Goal: Check status: Check status

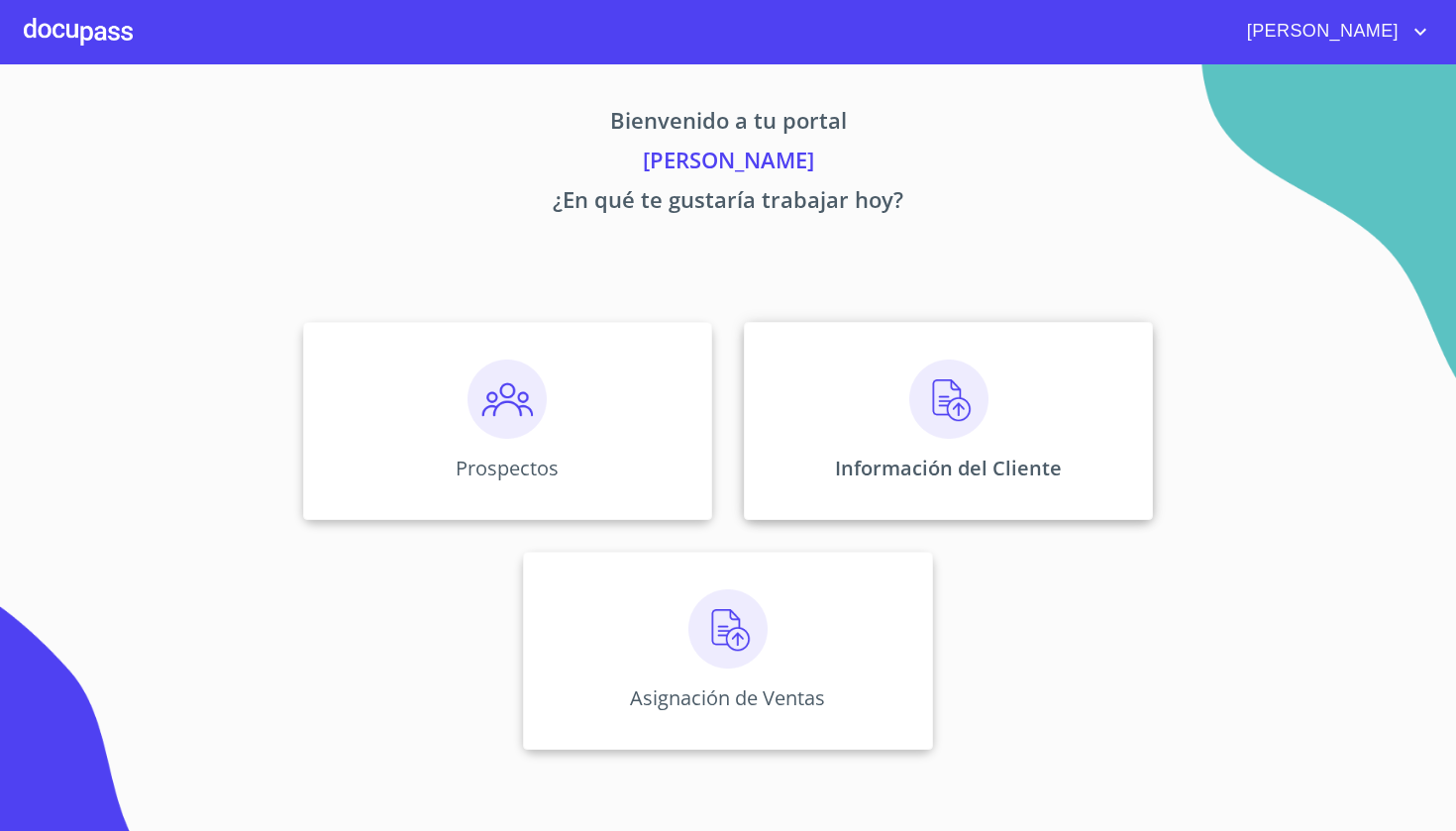
click at [987, 401] on img at bounding box center [948, 399] width 79 height 79
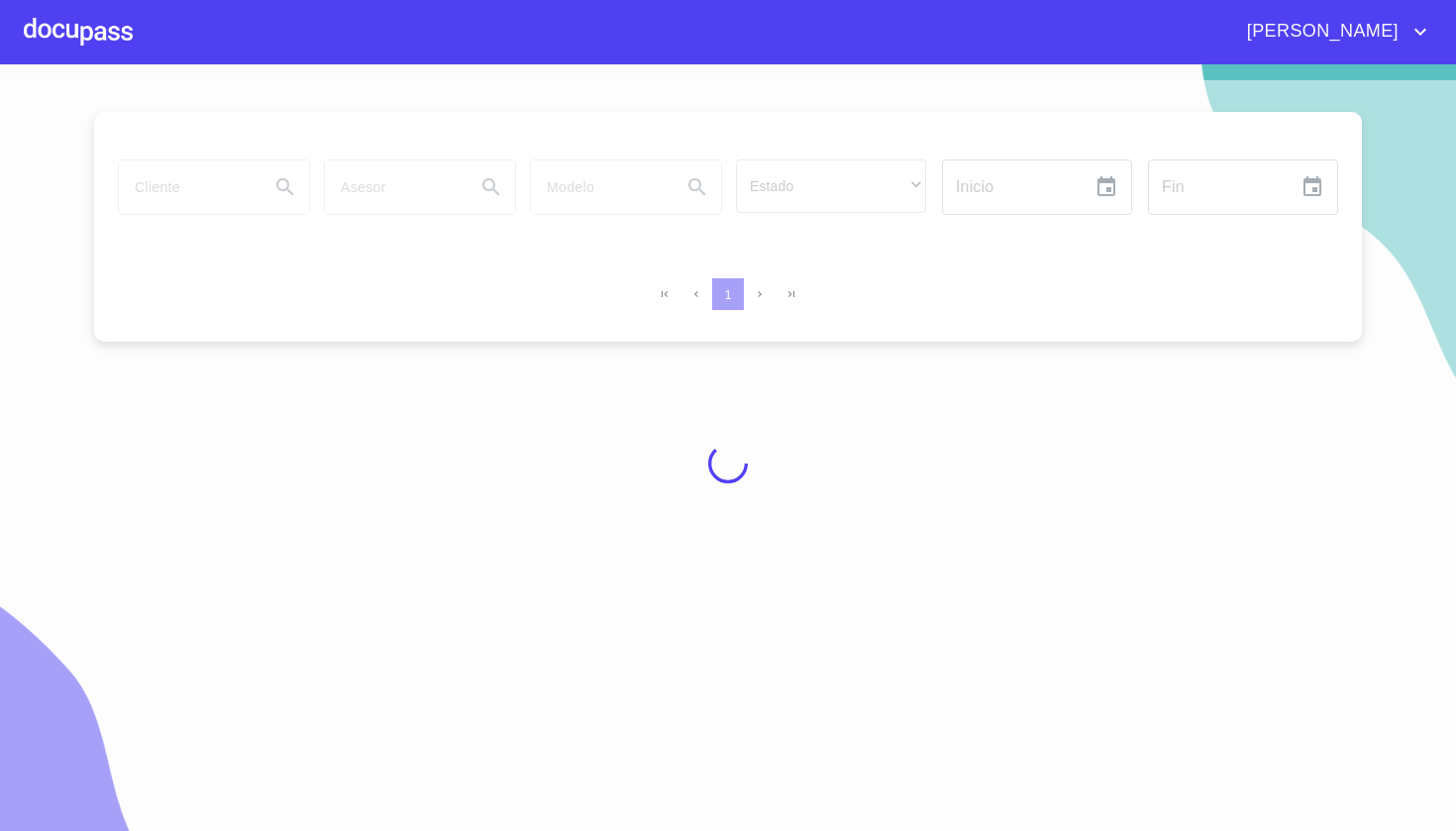
click at [213, 195] on div at bounding box center [728, 462] width 1456 height 766
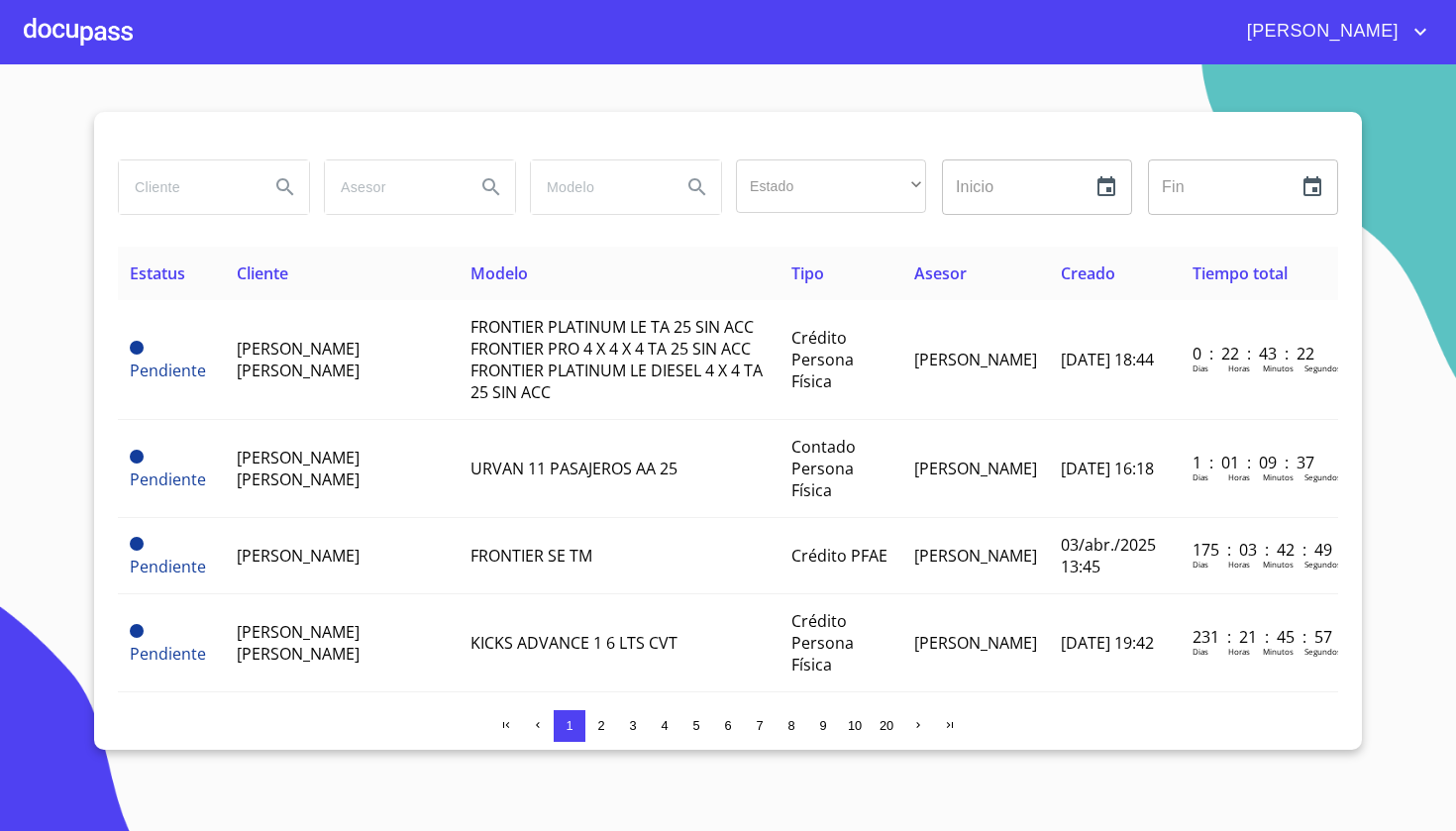
click at [213, 195] on input "search" at bounding box center [185, 187] width 135 height 54
type input "[PERSON_NAME]"
click at [279, 181] on icon "Search" at bounding box center [284, 186] width 17 height 17
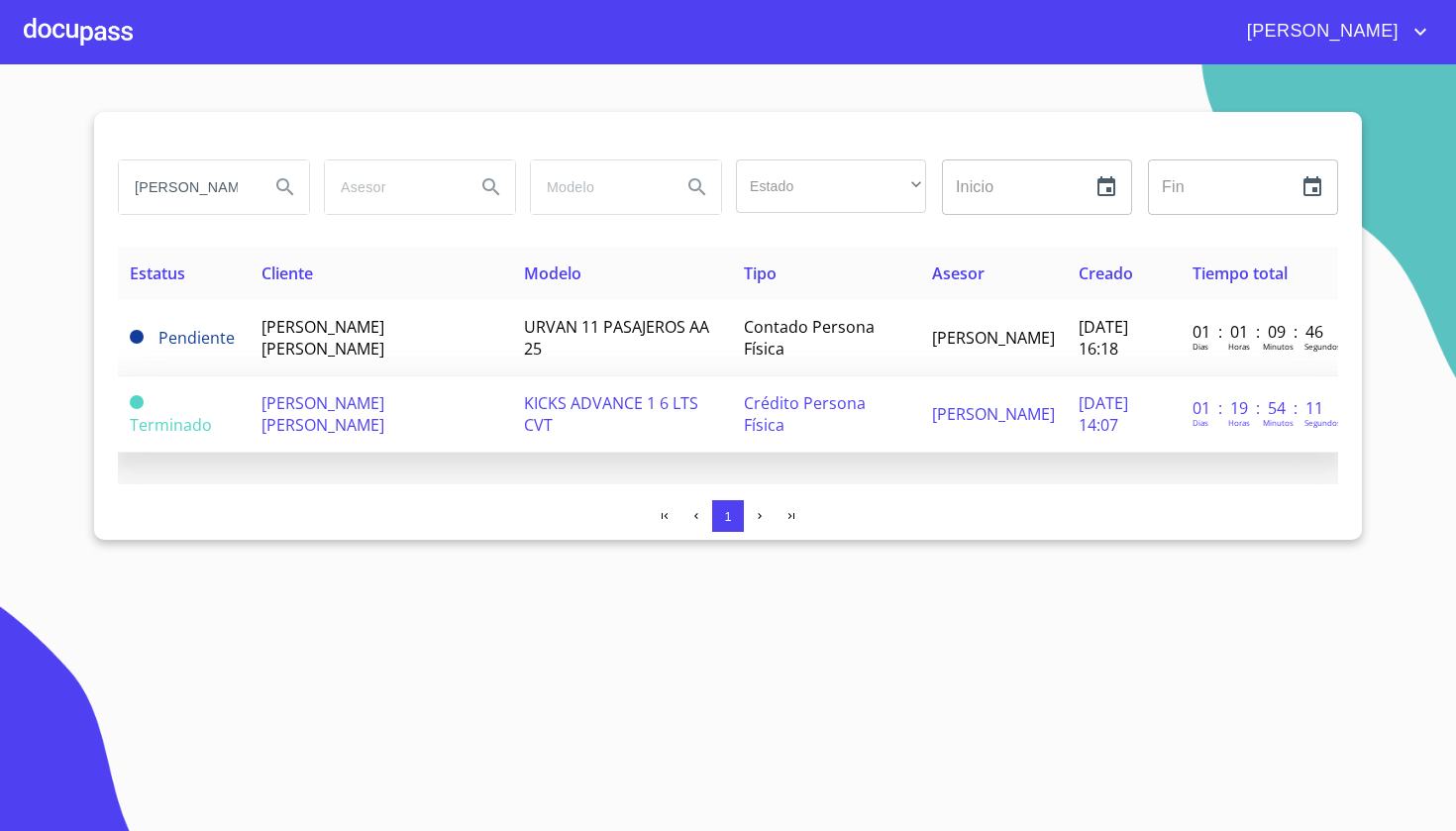
click at [563, 406] on span "KICKS ADVANCE 1 6 LTS CVT" at bounding box center [611, 415] width 174 height 44
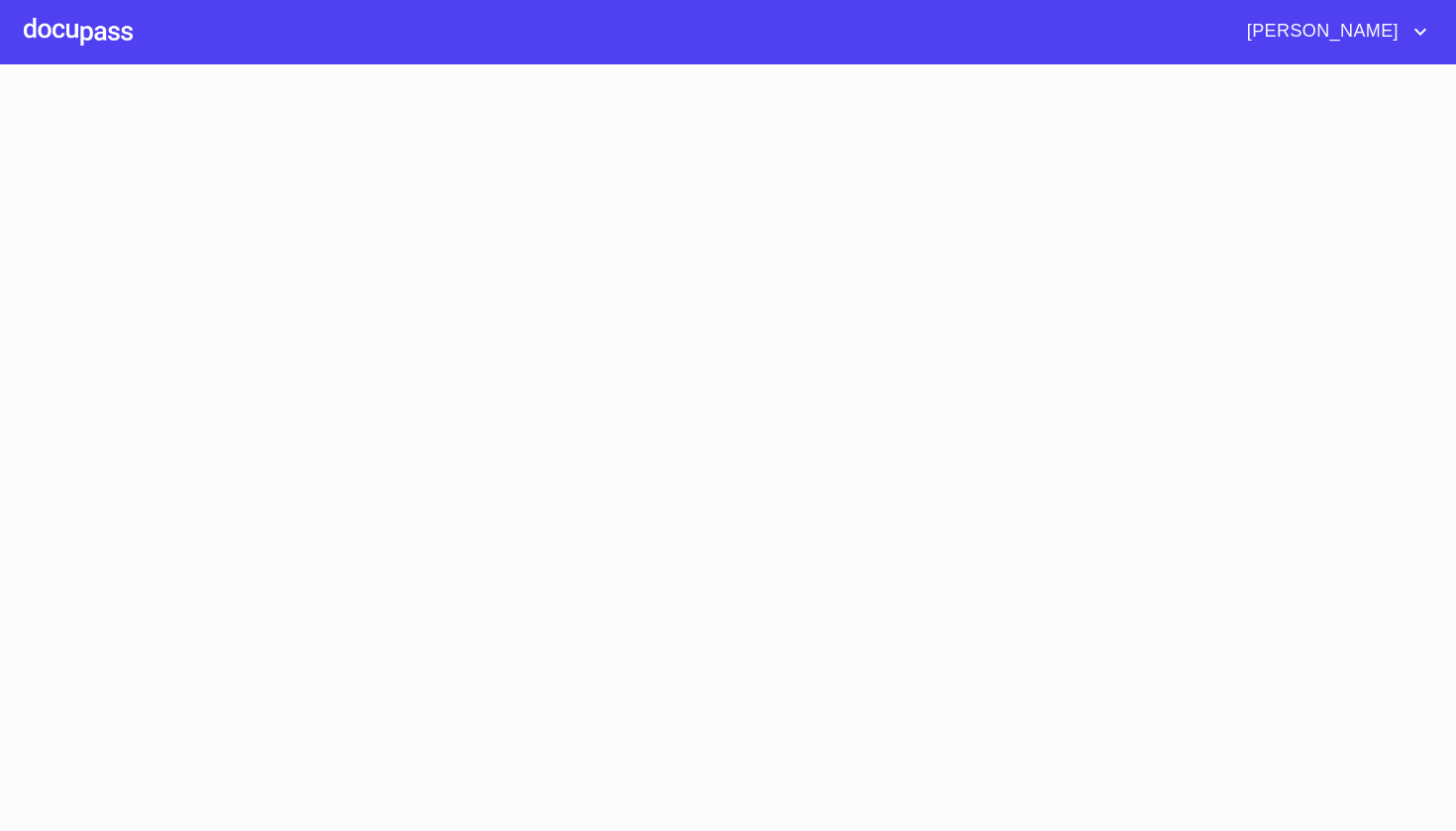
click at [563, 405] on section at bounding box center [728, 447] width 1456 height 766
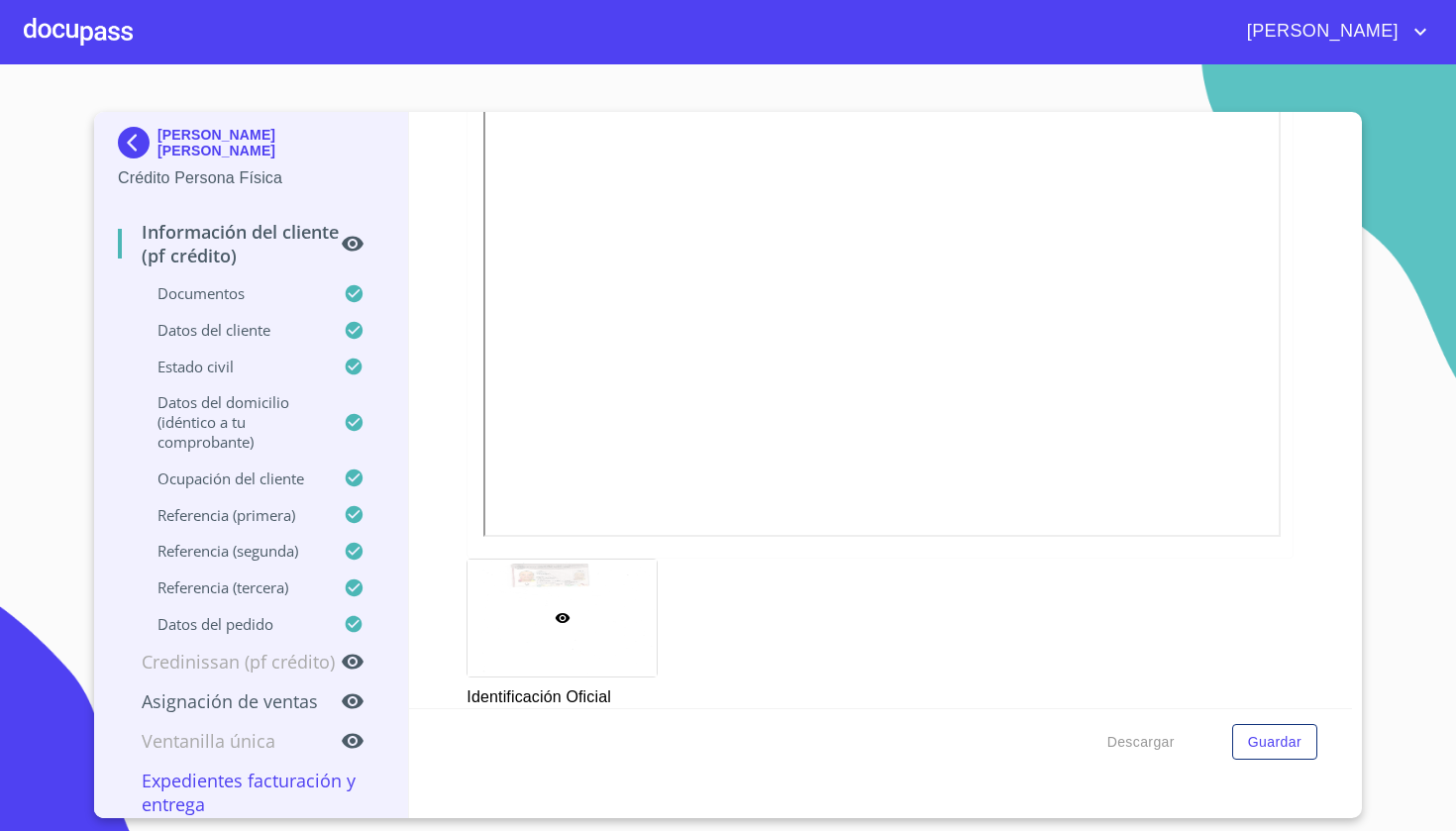
click at [132, 140] on img at bounding box center [138, 142] width 40 height 32
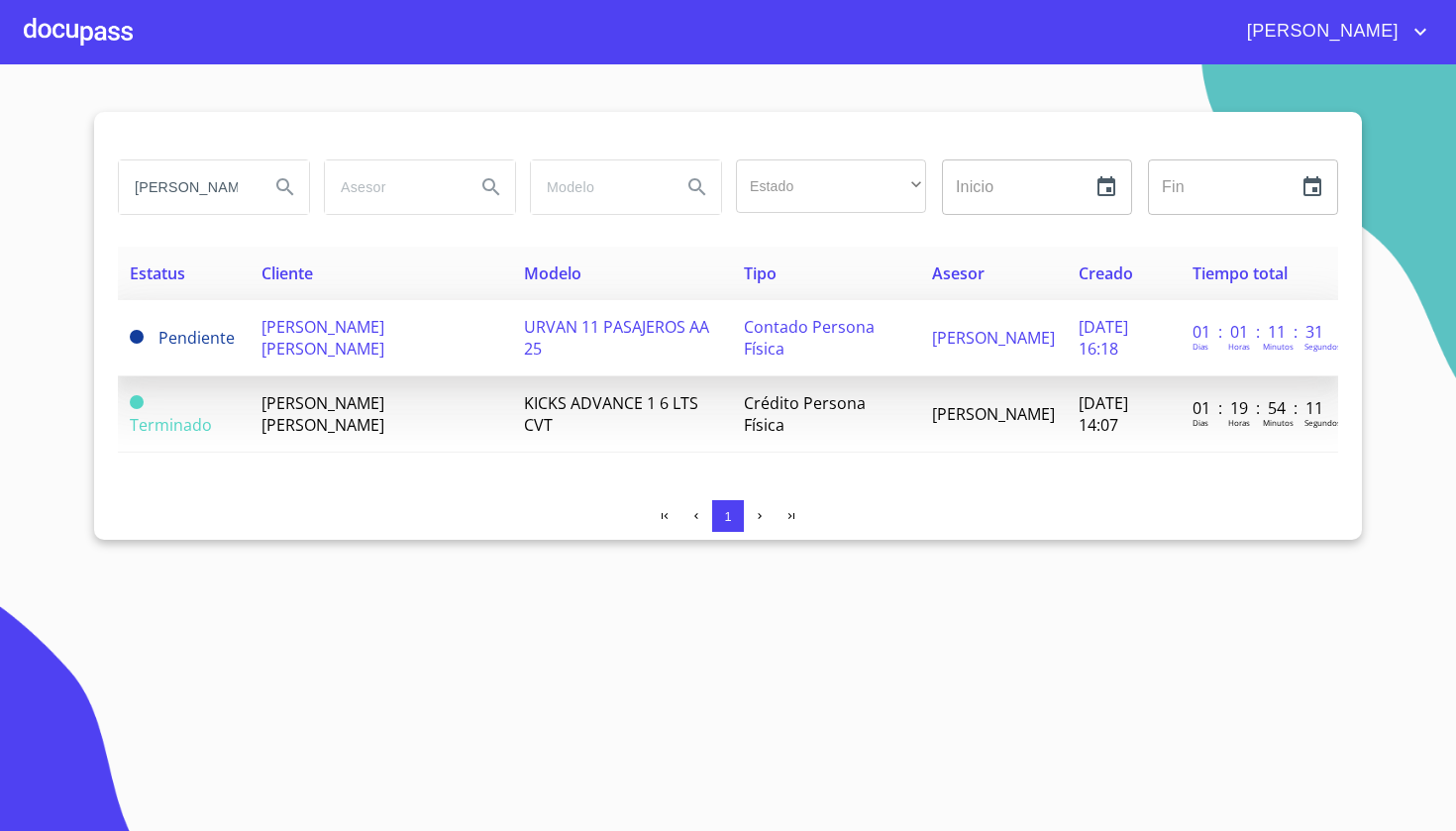
click at [462, 325] on td "[PERSON_NAME] [PERSON_NAME]" at bounding box center [380, 338] width 261 height 77
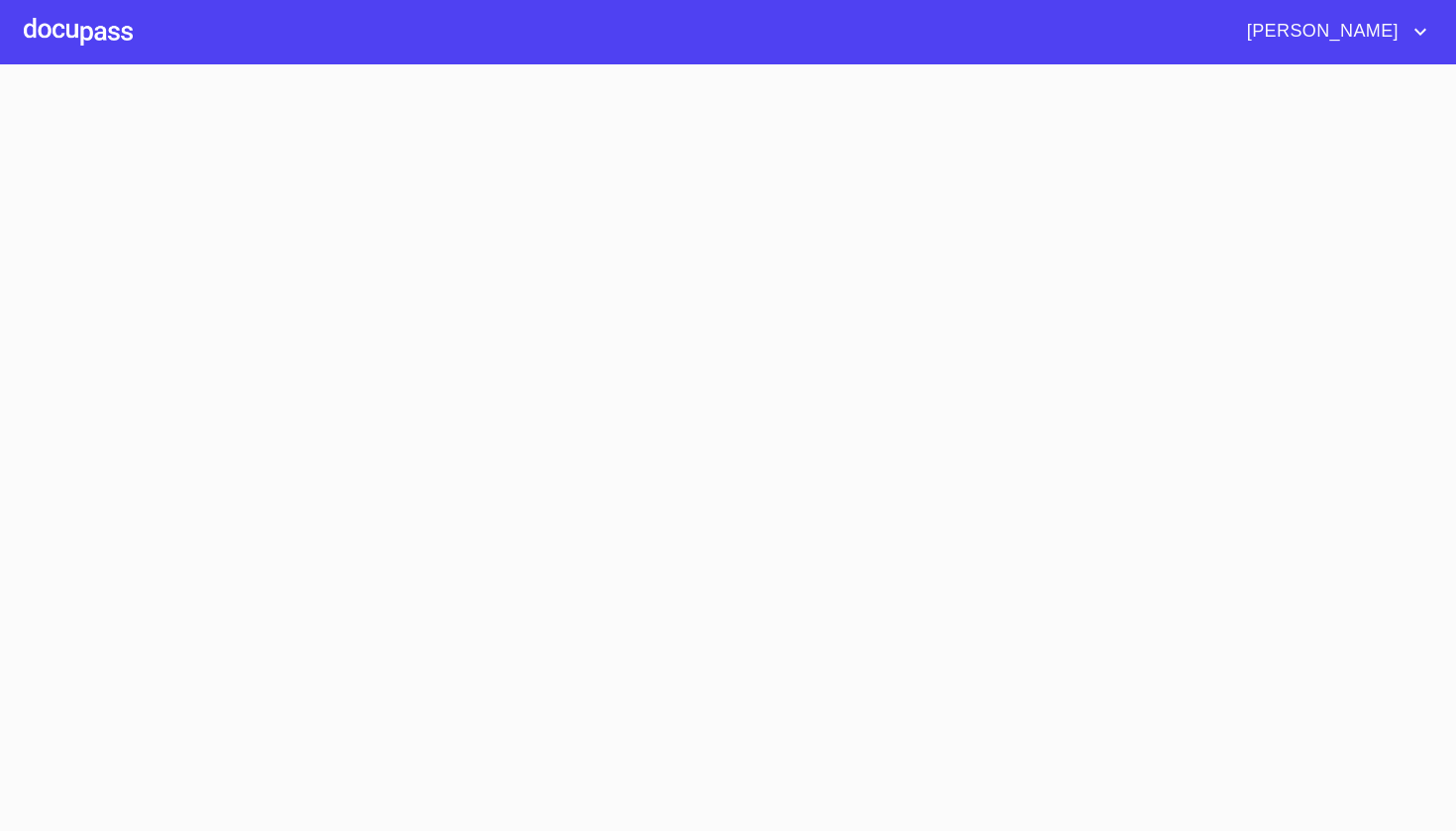
click at [462, 324] on section at bounding box center [728, 447] width 1456 height 766
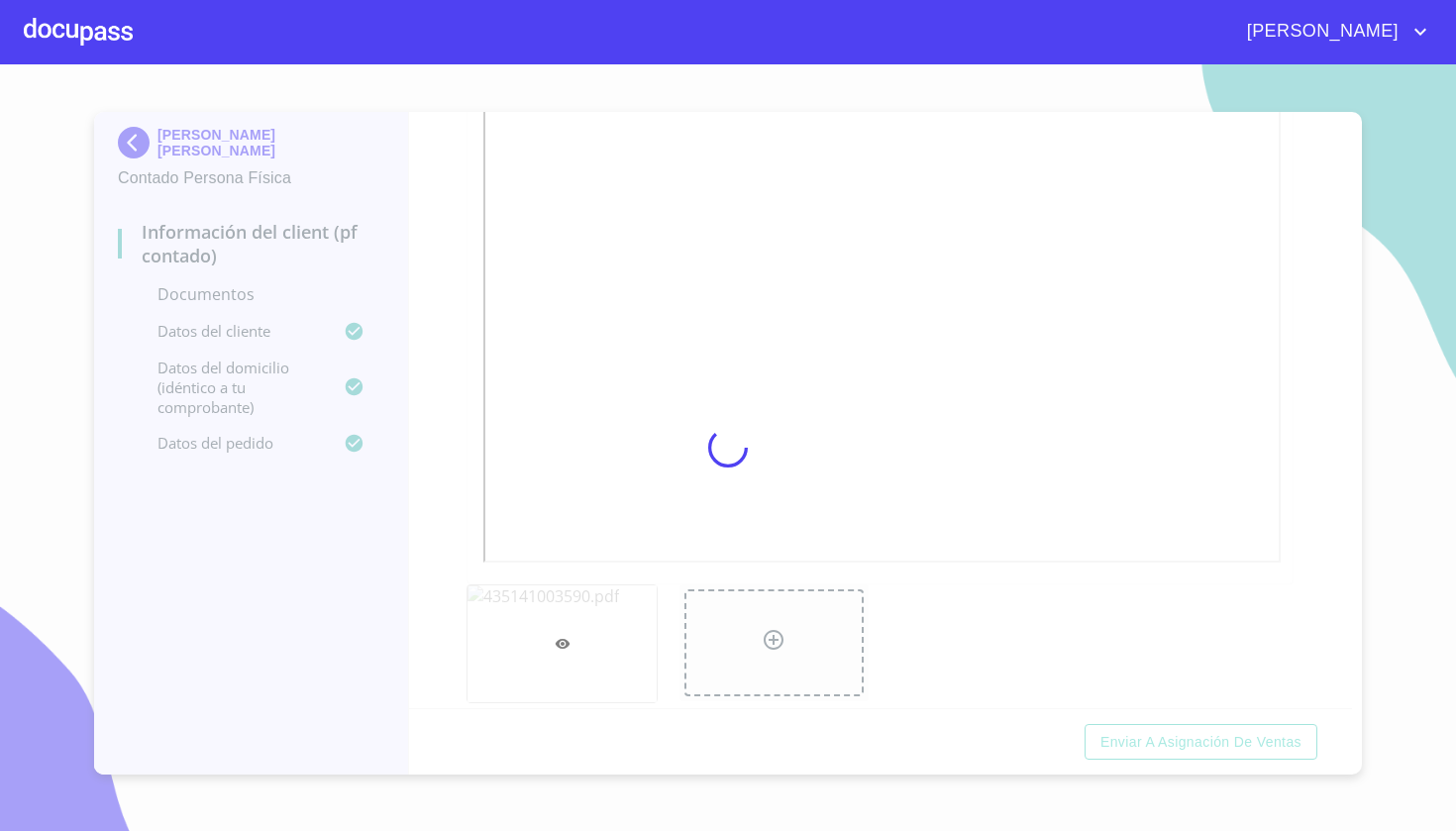
click at [1350, 236] on div at bounding box center [728, 447] width 1456 height 766
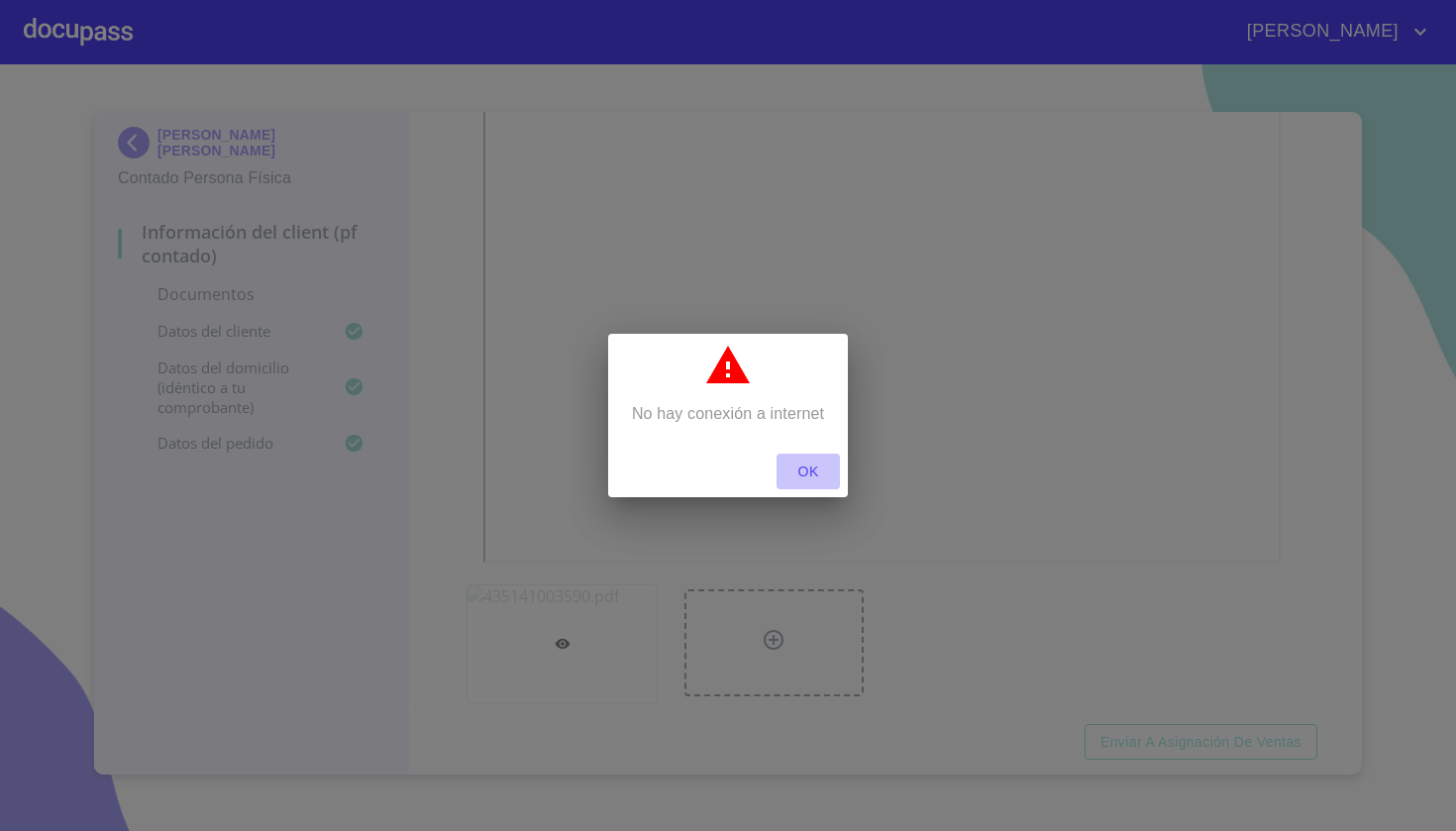
click at [807, 461] on span "OK" at bounding box center [808, 471] width 48 height 25
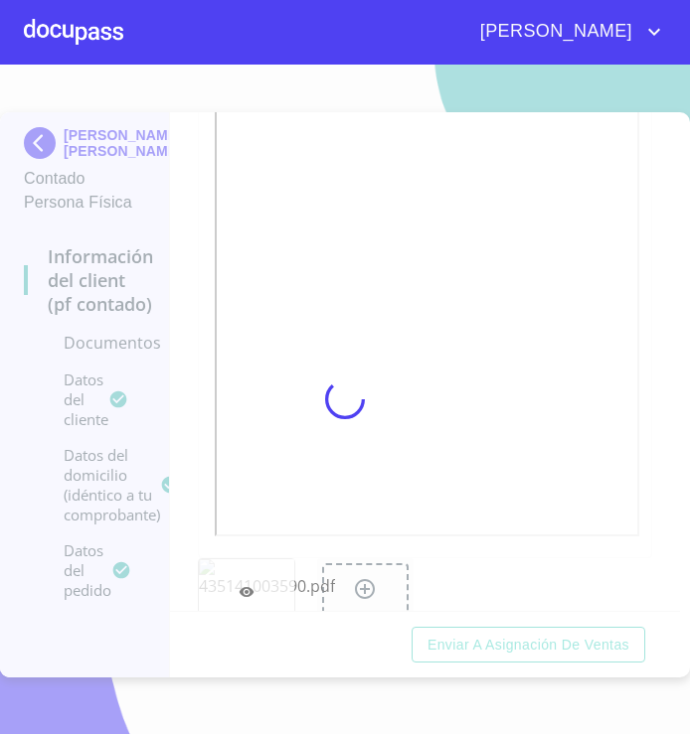
click at [309, 185] on div at bounding box center [345, 400] width 690 height 670
click at [34, 159] on div at bounding box center [345, 400] width 690 height 670
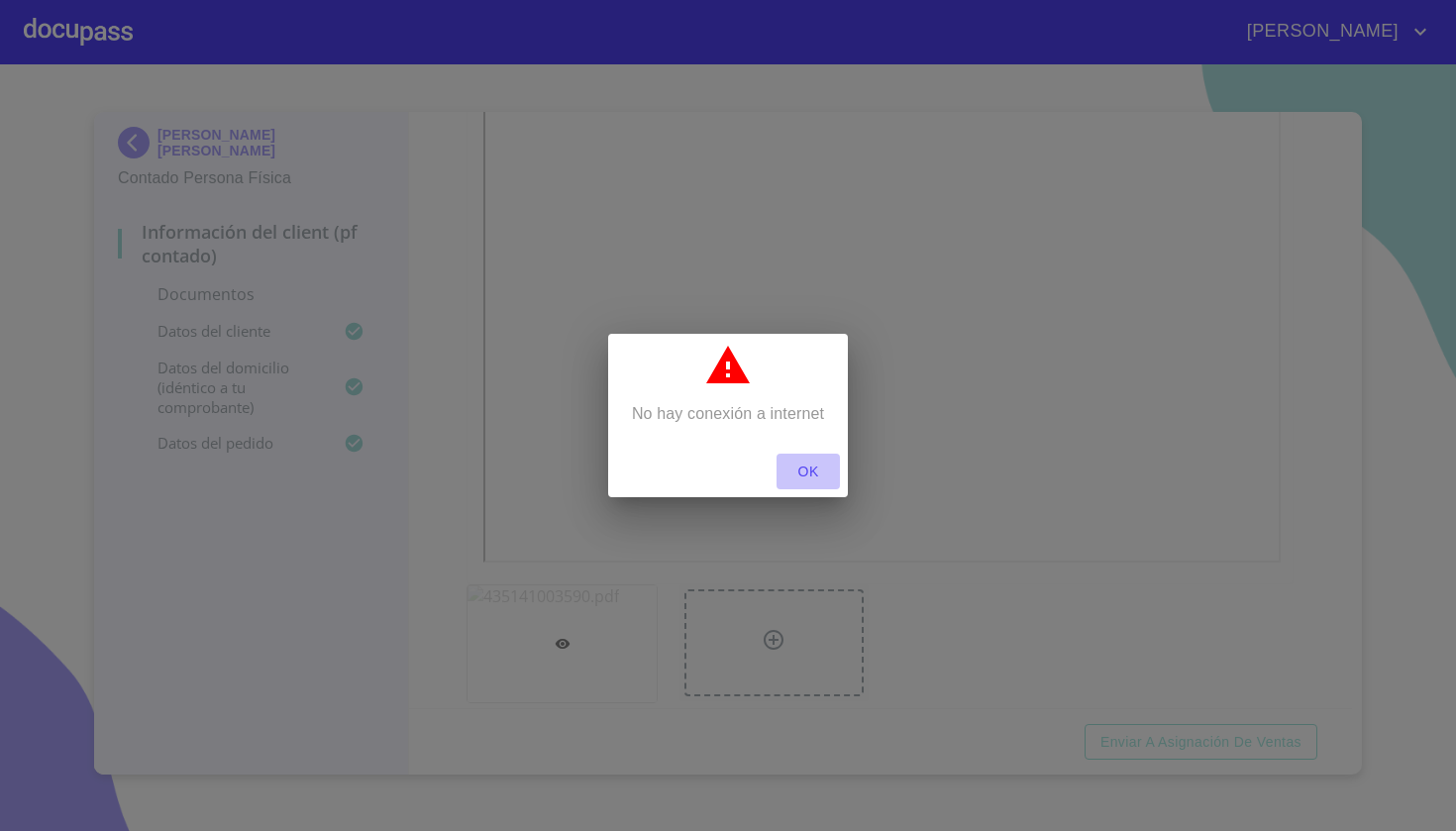
click at [820, 476] on span "OK" at bounding box center [808, 471] width 48 height 25
